Goal: Task Accomplishment & Management: Manage account settings

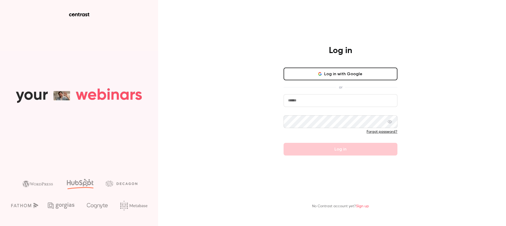
type input "**********"
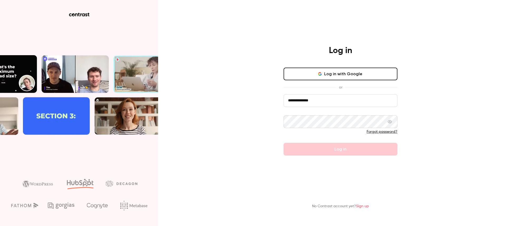
click at [321, 128] on div at bounding box center [341, 126] width 114 height 22
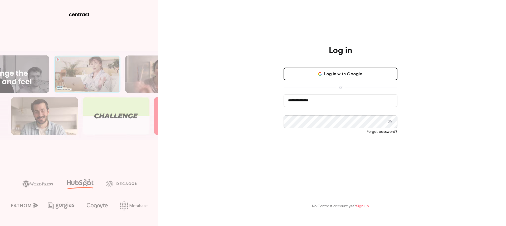
click at [336, 153] on button "Log in" at bounding box center [341, 149] width 114 height 13
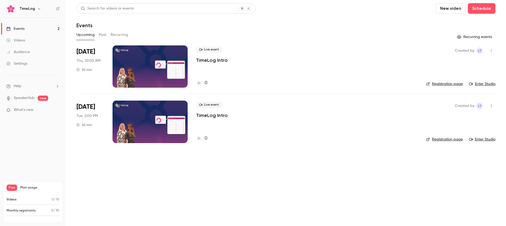
click at [20, 63] on div "Settings" at bounding box center [16, 63] width 21 height 5
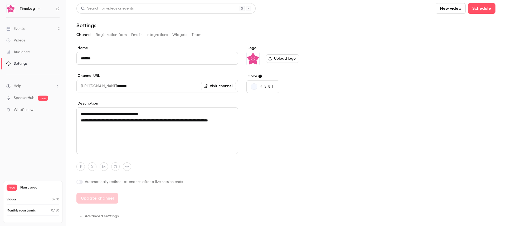
click at [195, 37] on button "Team" at bounding box center [197, 35] width 10 height 8
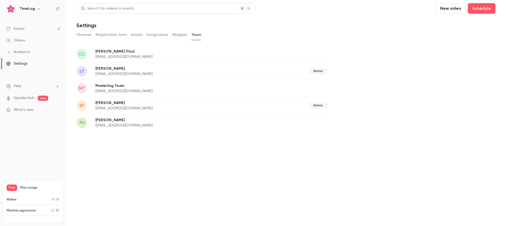
click at [109, 77] on div "LT Lucaas Taxgaard lta@timelog.dk Admin" at bounding box center [201, 70] width 251 height 17
click at [117, 72] on p "lta@timelog.dk" at bounding box center [163, 73] width 136 height 5
click at [320, 66] on div "LT Lucaas Taxgaard lta@timelog.dk Admin" at bounding box center [201, 70] width 251 height 17
click at [244, 129] on div "TH Thomas Herskind the@timelog.com" at bounding box center [201, 122] width 251 height 17
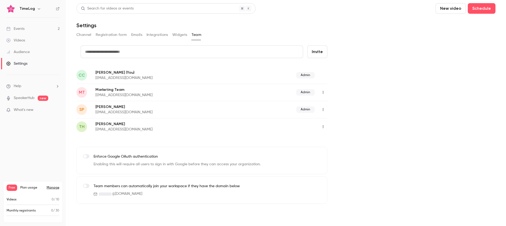
click at [325, 124] on button "button" at bounding box center [323, 126] width 8 height 8
click at [398, 61] on div at bounding box center [253, 113] width 506 height 226
click at [322, 128] on button "button" at bounding box center [323, 126] width 8 height 8
click at [337, 139] on div "Assign admin role" at bounding box center [352, 139] width 40 height 5
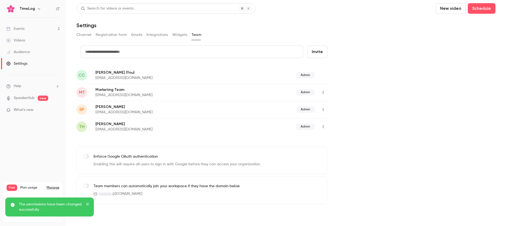
click at [233, 49] on input "text" at bounding box center [192, 51] width 223 height 13
paste input "**********"
type input "**********"
click at [320, 55] on button "Invite" at bounding box center [317, 51] width 20 height 13
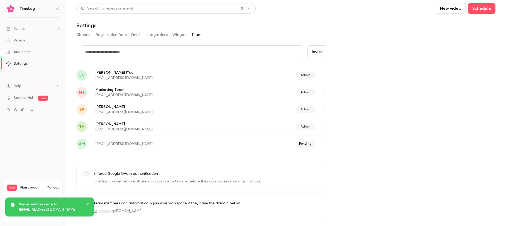
click at [166, 50] on input "text" at bounding box center [192, 51] width 223 height 13
paste input "**********"
type input "**********"
click at [316, 53] on button "Invite" at bounding box center [317, 51] width 20 height 13
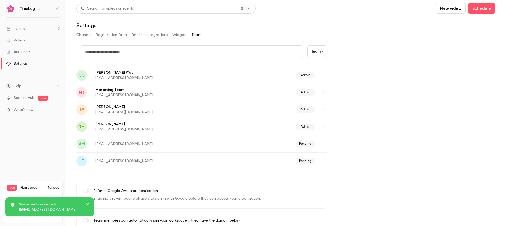
click at [137, 53] on input "text" at bounding box center [192, 51] width 223 height 13
paste input "**********"
type input "**********"
click at [313, 51] on button "Invite" at bounding box center [317, 51] width 20 height 13
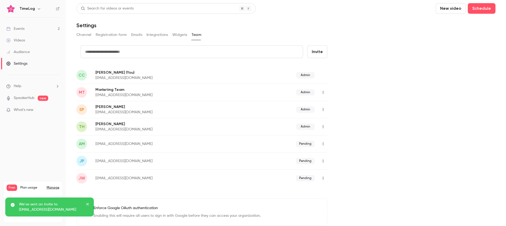
click at [13, 31] on div "Events" at bounding box center [15, 28] width 18 height 5
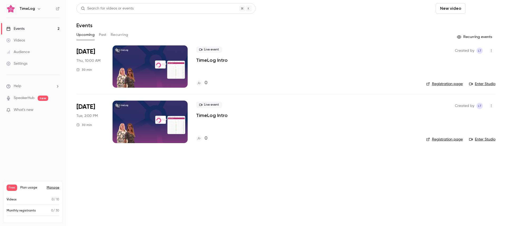
click at [484, 7] on button "Schedule" at bounding box center [482, 8] width 28 height 11
click at [484, 23] on div "One time event" at bounding box center [471, 22] width 40 height 5
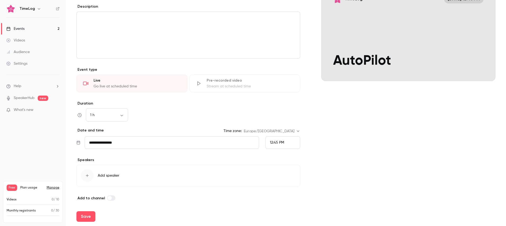
scroll to position [74, 0]
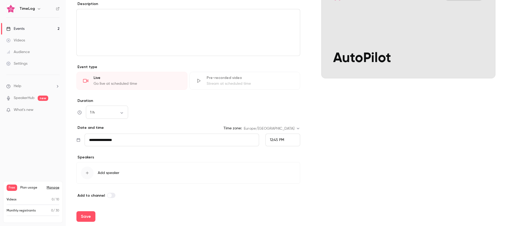
type input "*********"
click at [91, 171] on div "button" at bounding box center [87, 172] width 13 height 13
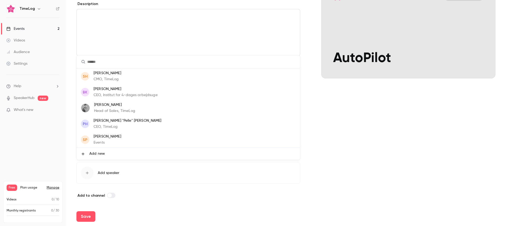
scroll to position [0, 0]
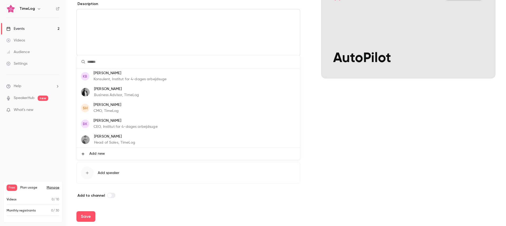
click at [157, 204] on div at bounding box center [253, 113] width 506 height 226
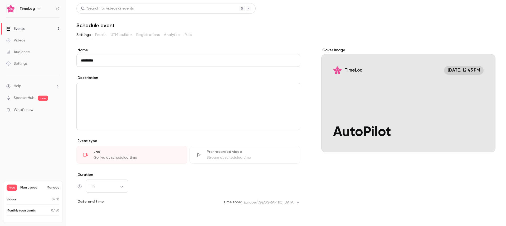
scroll to position [74, 0]
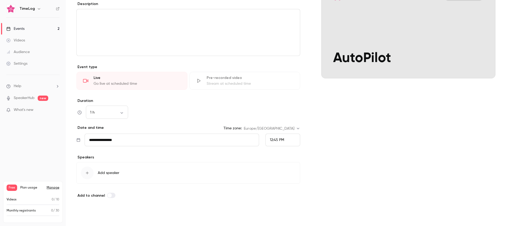
click at [83, 218] on button "Save" at bounding box center [85, 216] width 19 height 11
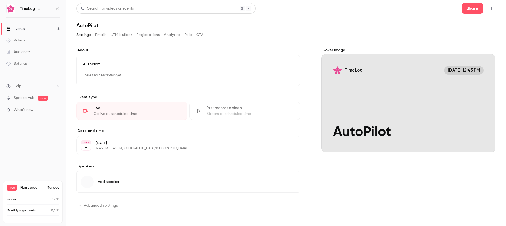
click at [286, 76] on button "Edit" at bounding box center [284, 75] width 19 height 8
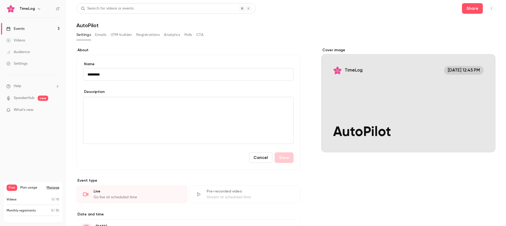
scroll to position [83, 0]
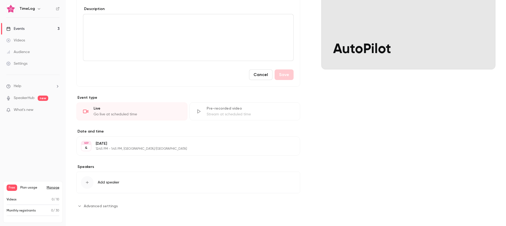
click at [107, 206] on span "Advanced settings" at bounding box center [101, 206] width 34 height 6
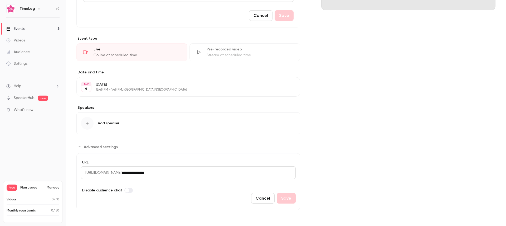
scroll to position [0, 0]
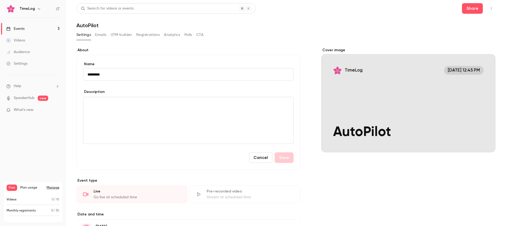
click at [24, 41] on div "Videos" at bounding box center [15, 40] width 19 height 5
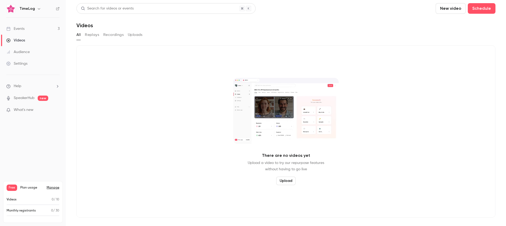
click at [17, 32] on link "Events 3" at bounding box center [33, 29] width 66 height 12
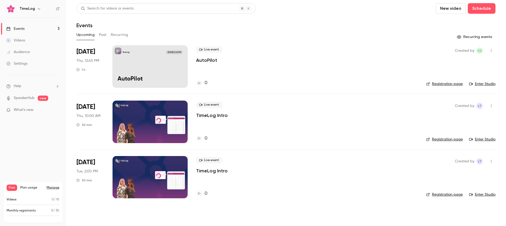
click at [484, 81] on link "Enter Studio" at bounding box center [482, 83] width 26 height 5
click at [491, 50] on icon "button" at bounding box center [491, 51] width 4 height 4
click at [305, 67] on div at bounding box center [253, 113] width 506 height 226
click at [475, 139] on link "Enter Studio" at bounding box center [482, 139] width 26 height 5
